Goal: Information Seeking & Learning: Understand process/instructions

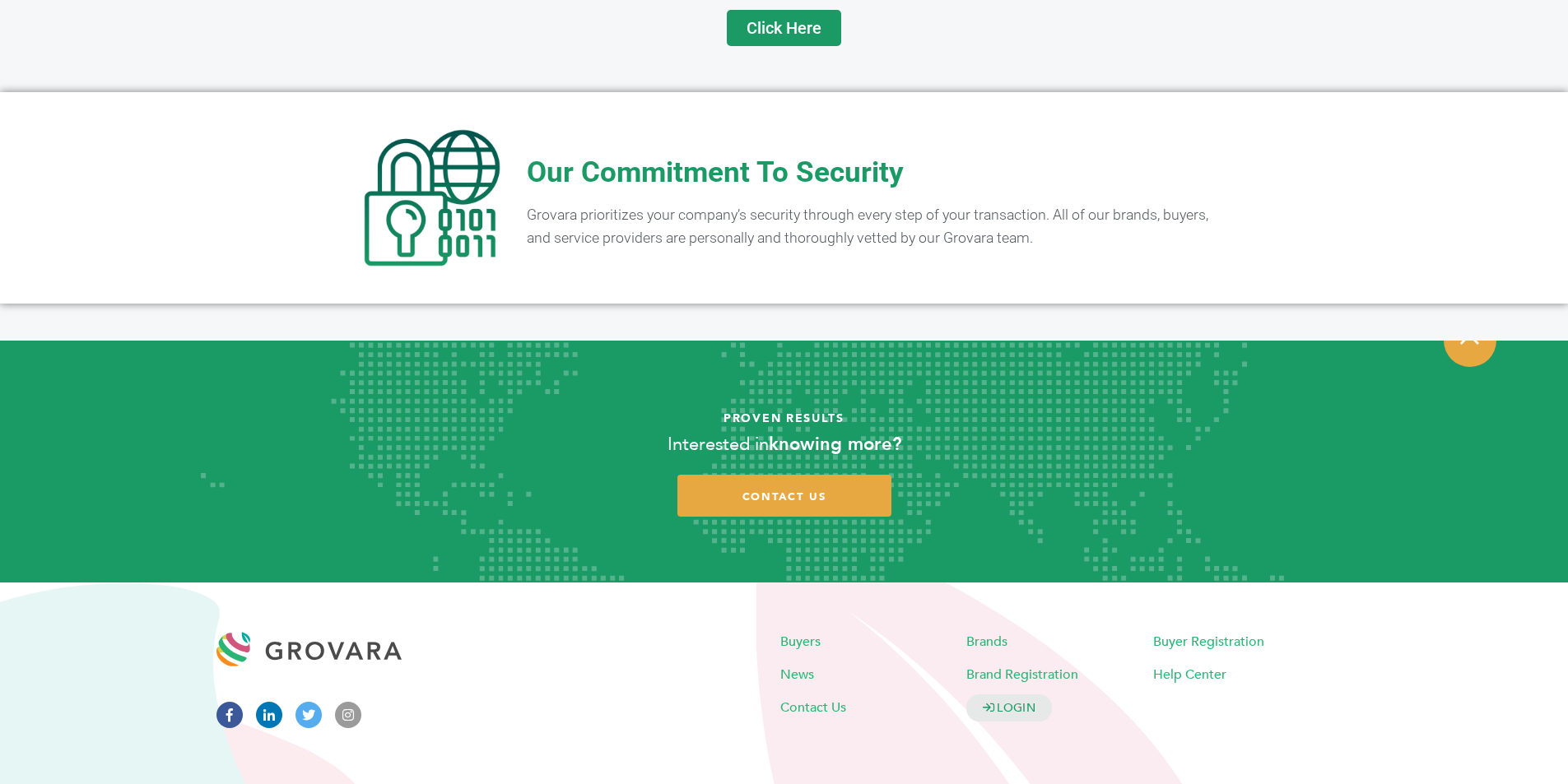
scroll to position [3218, 0]
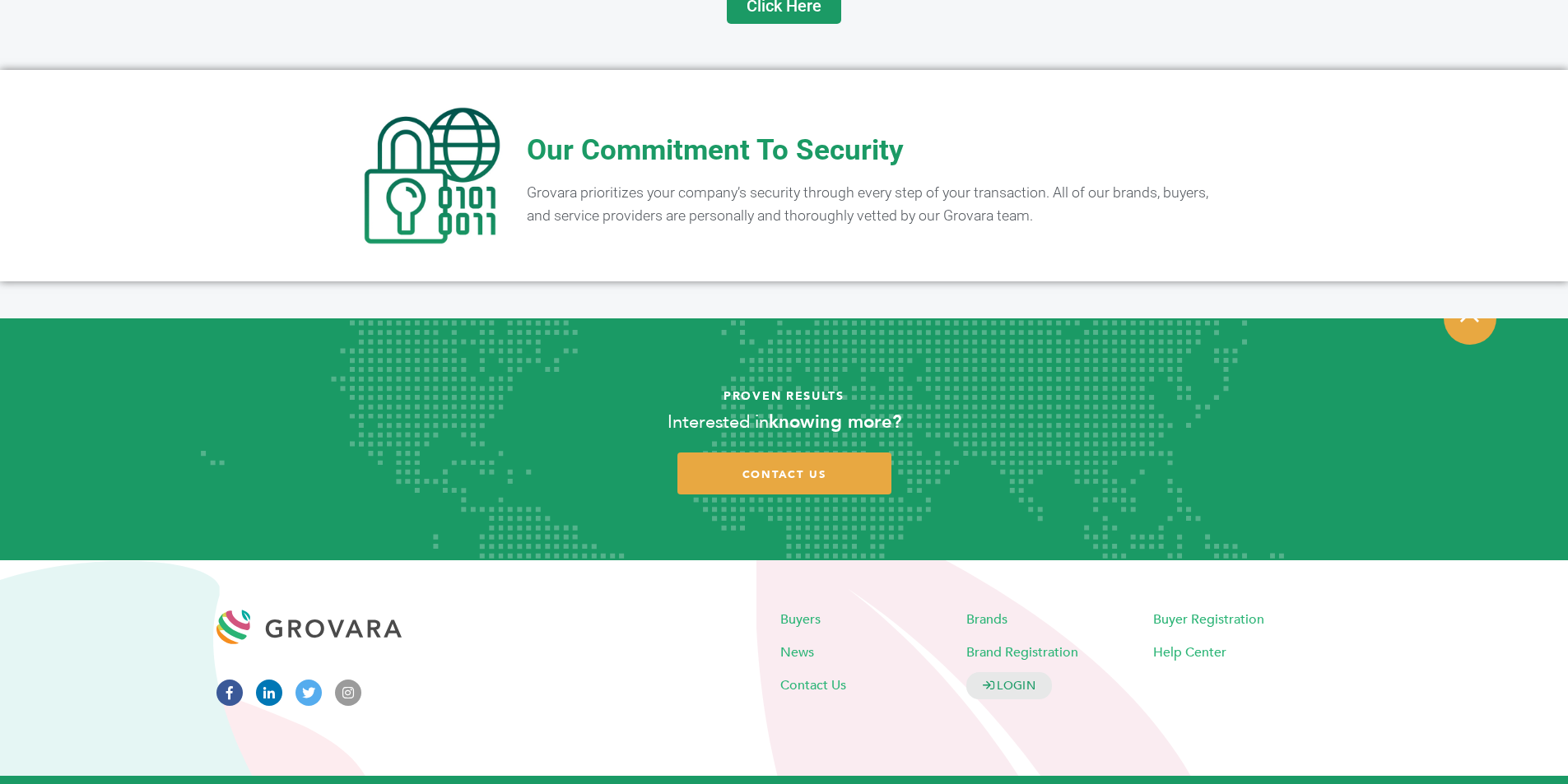
click at [646, 783] on link "Buyers Terms of Service" at bounding box center [677, 792] width 128 height 13
click at [792, 783] on link "Brands Terms of Service" at bounding box center [825, 792] width 133 height 13
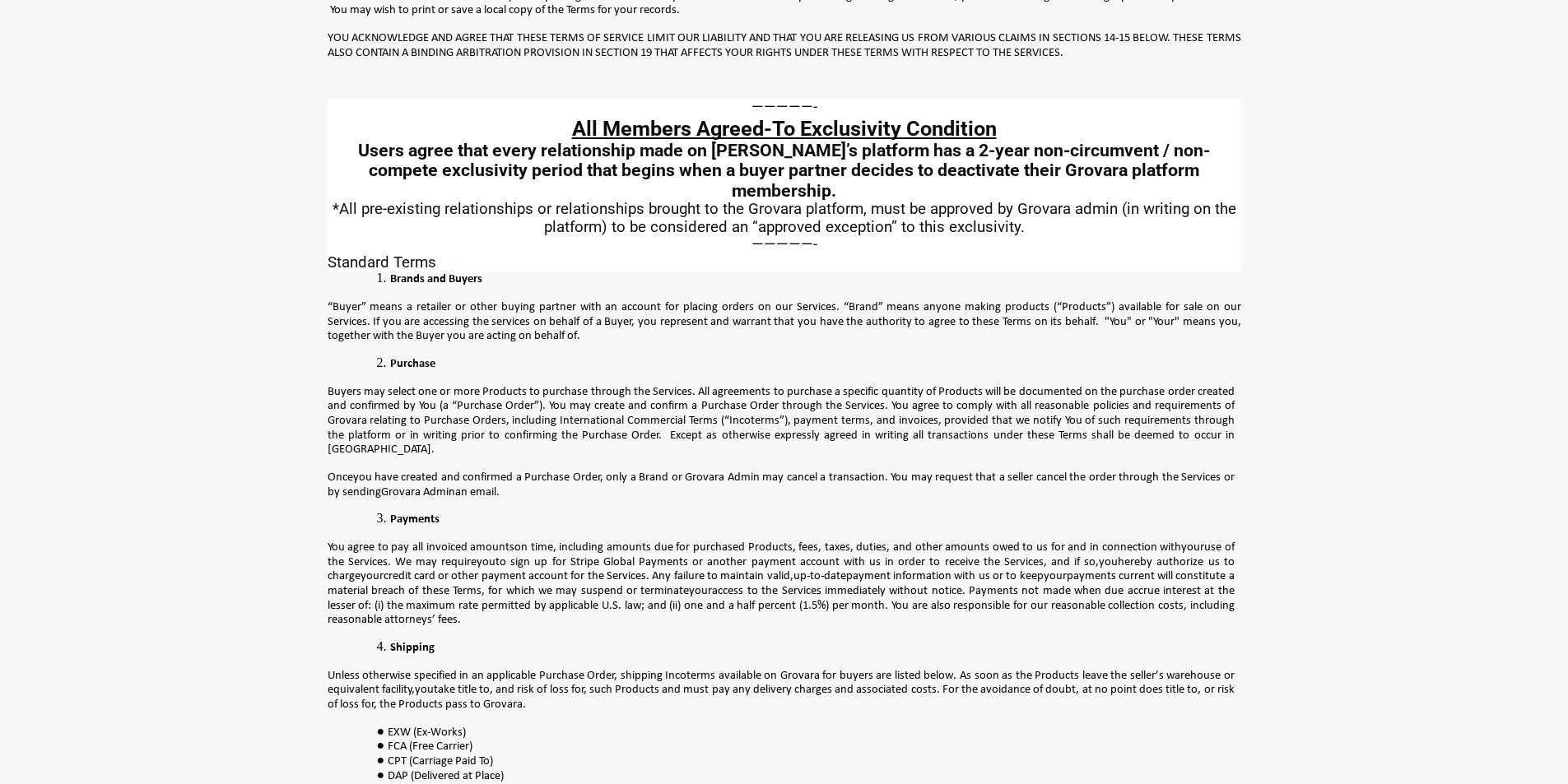
scroll to position [247, 0]
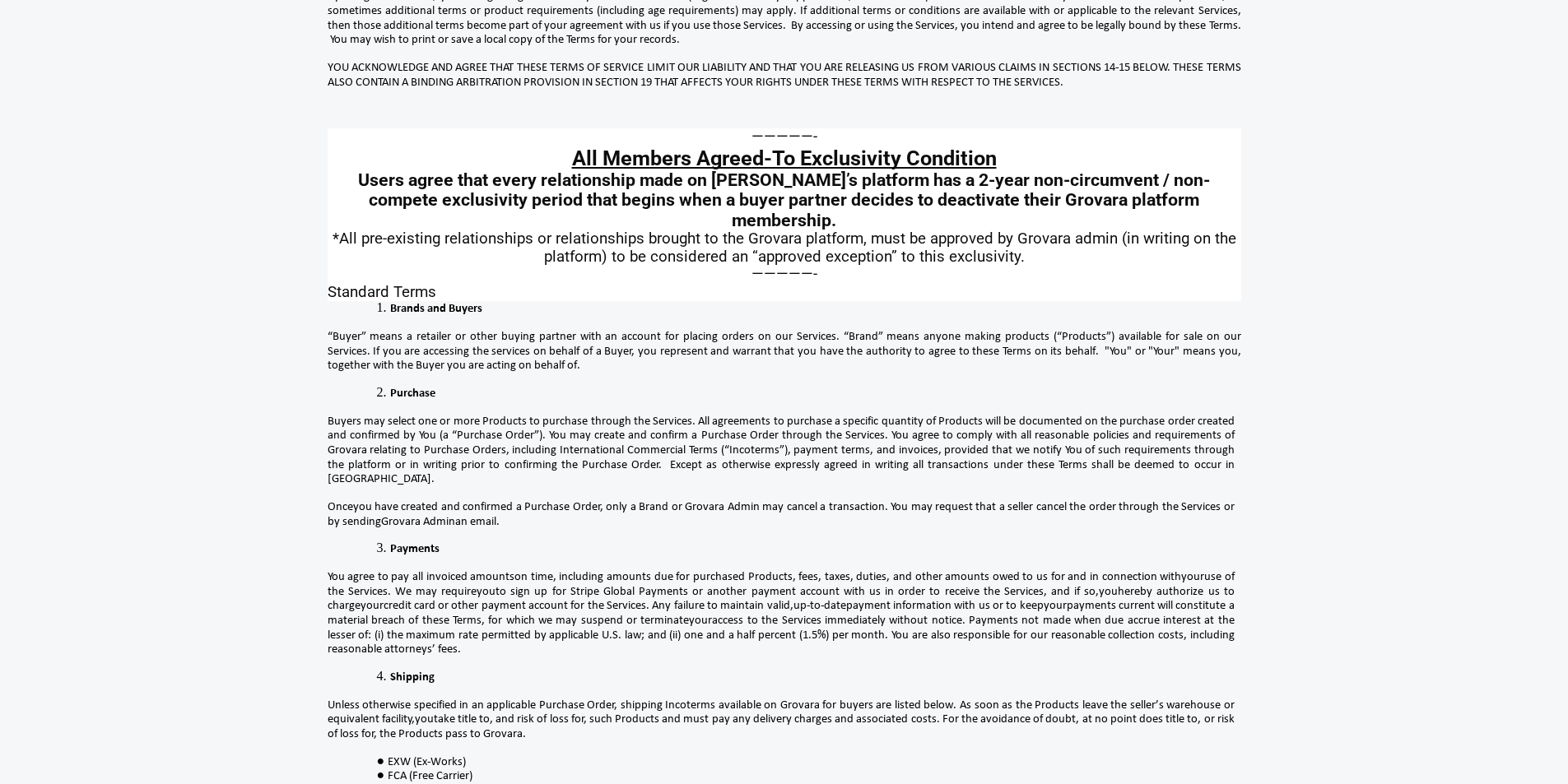
scroll to position [0, 0]
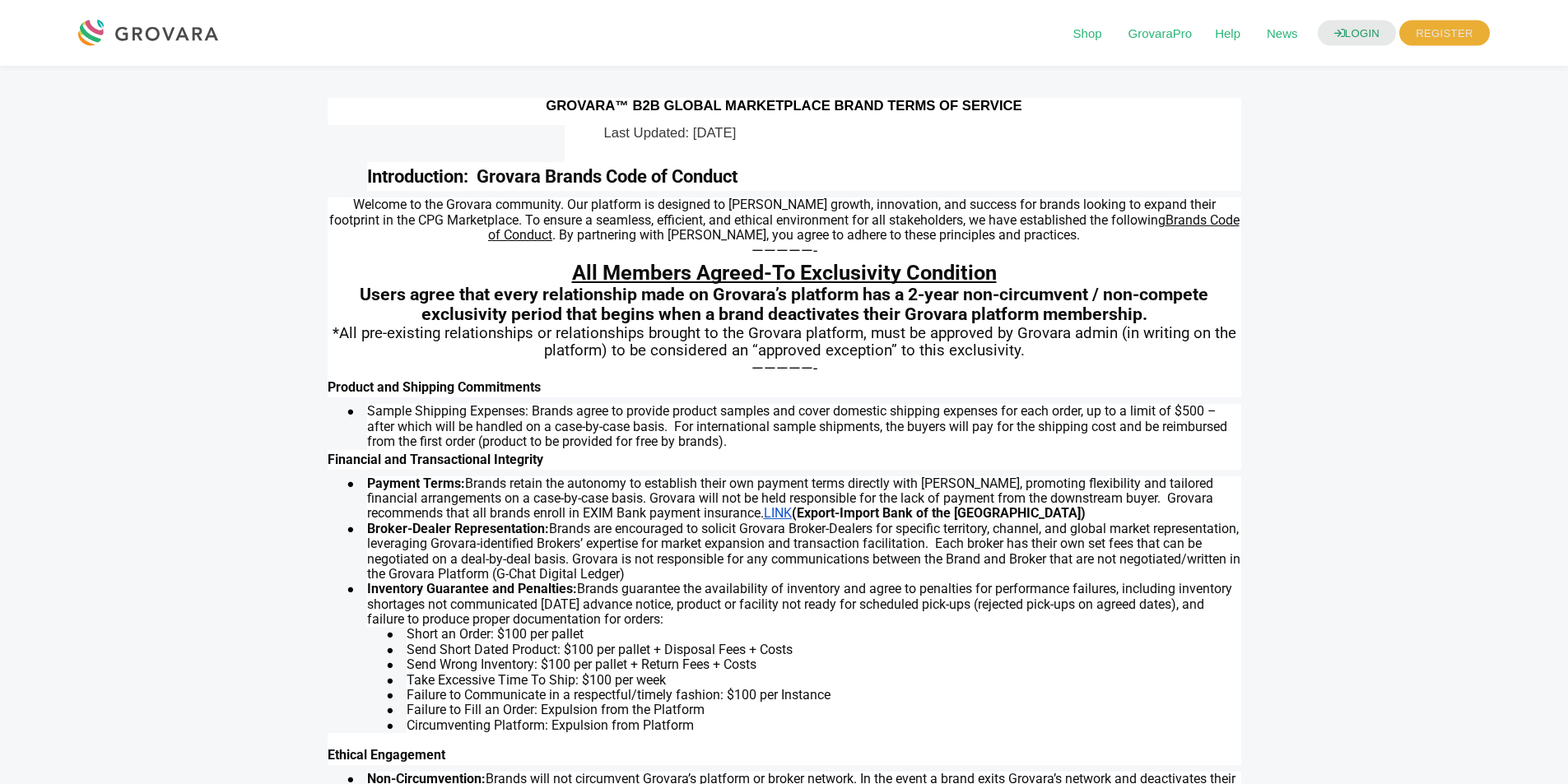
click at [1169, 224] on span "Brands Code of Conduct" at bounding box center [864, 228] width 751 height 30
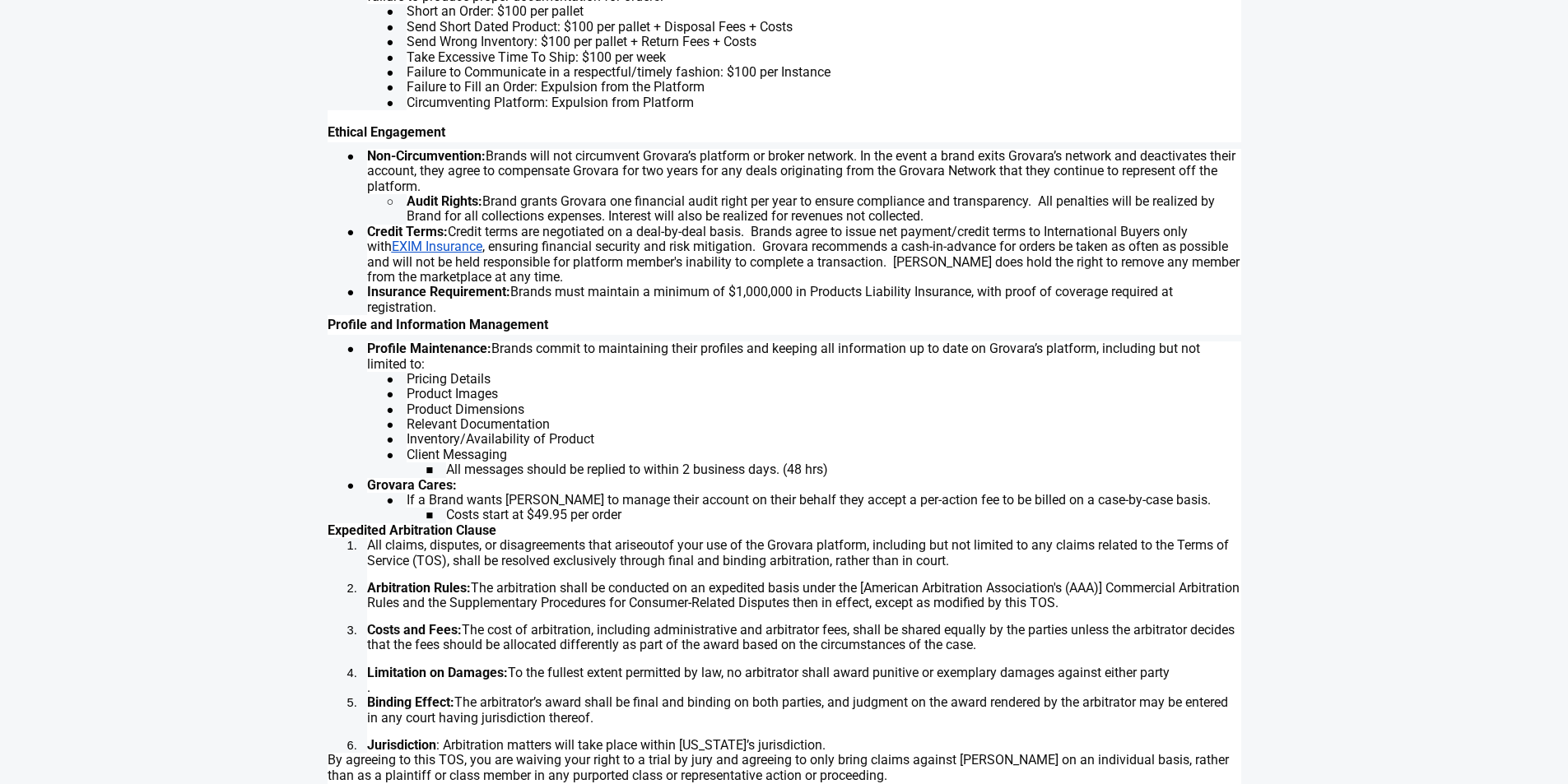
scroll to position [545, 0]
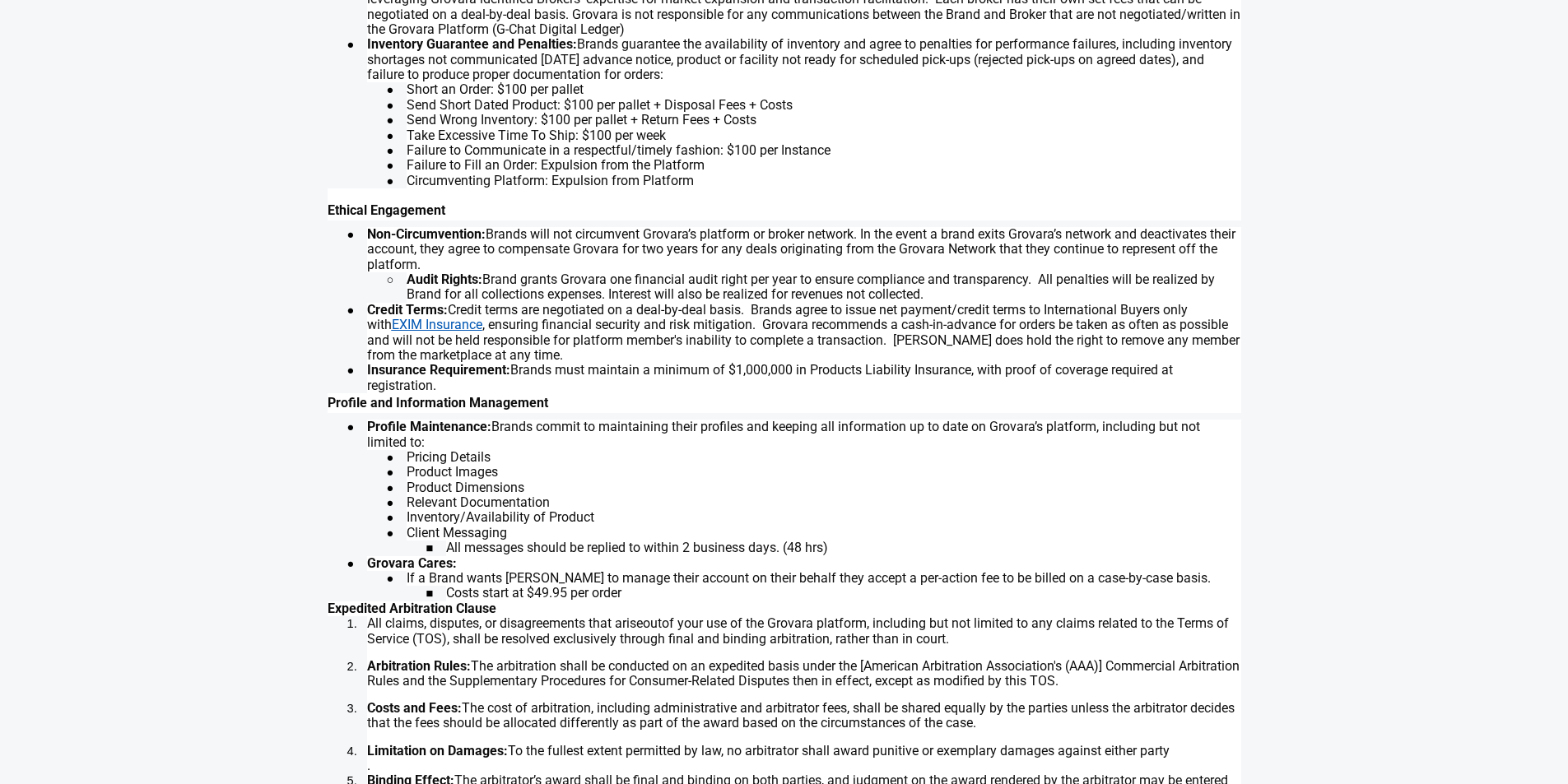
click at [436, 326] on link "EXIM Insurance" at bounding box center [437, 325] width 90 height 16
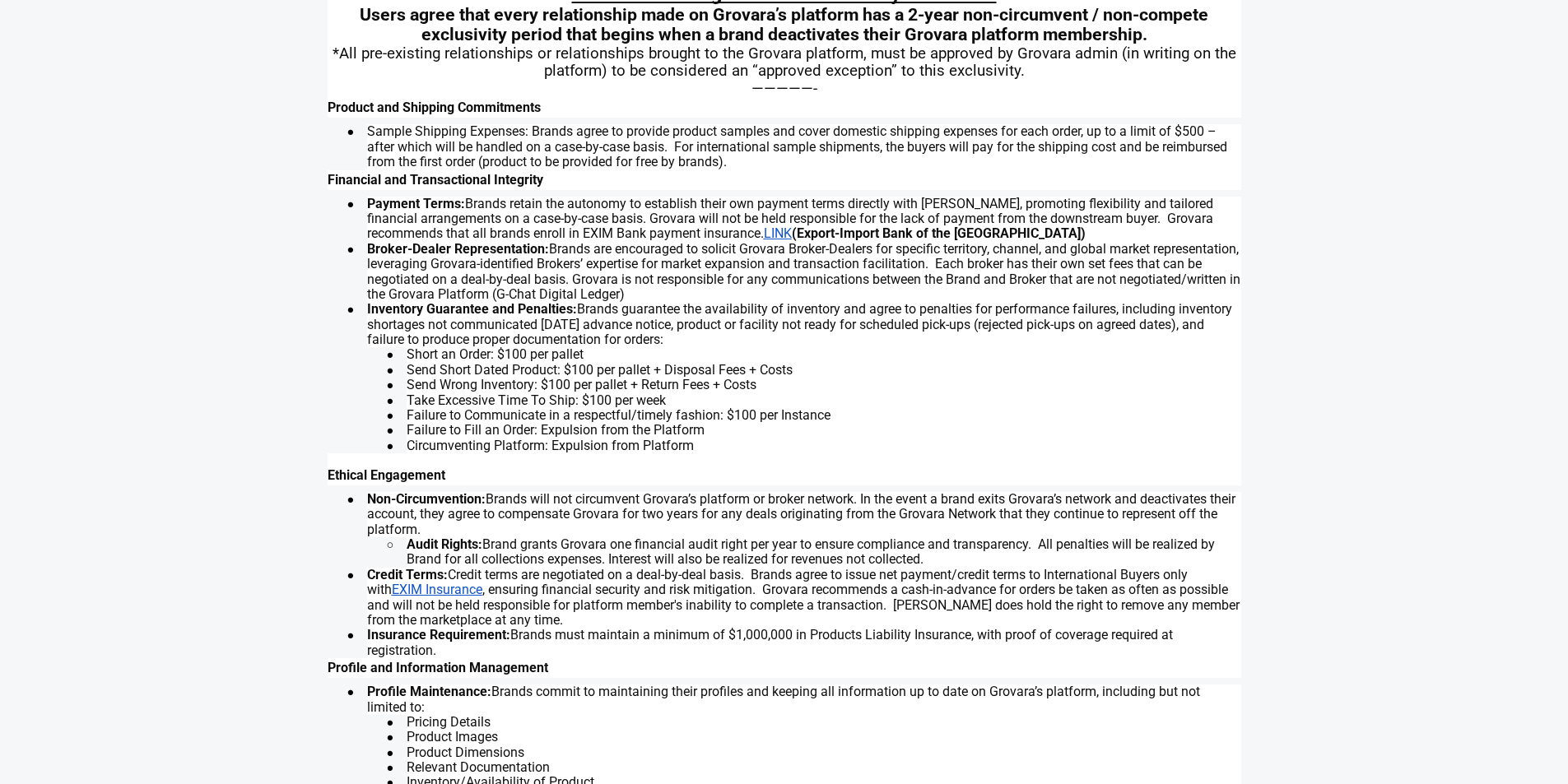
scroll to position [216, 0]
